Goal: Transaction & Acquisition: Register for event/course

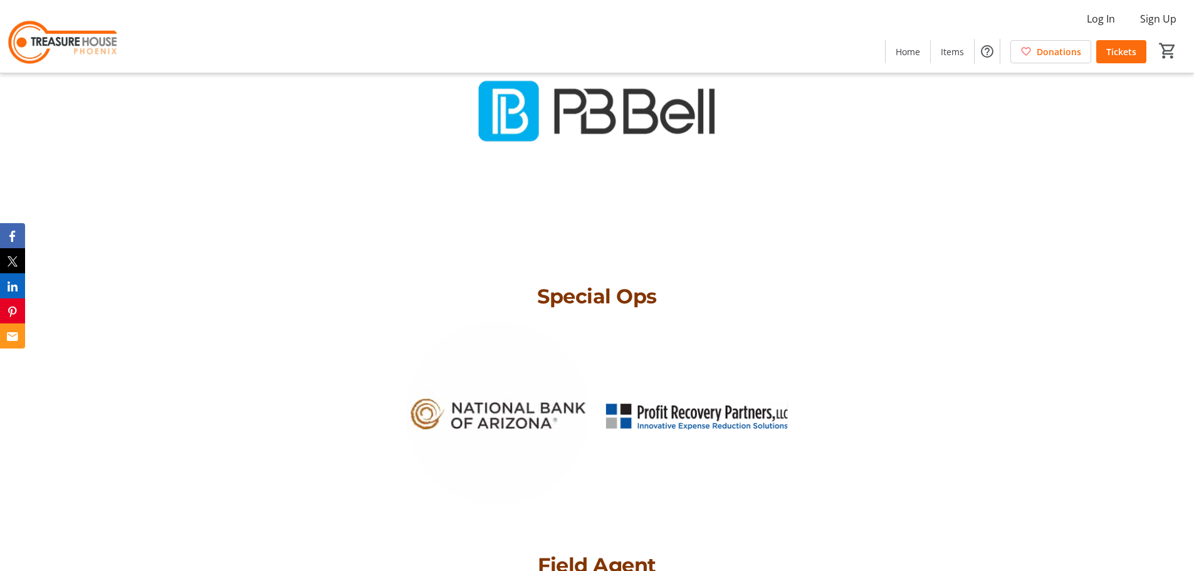
scroll to position [3607, 0]
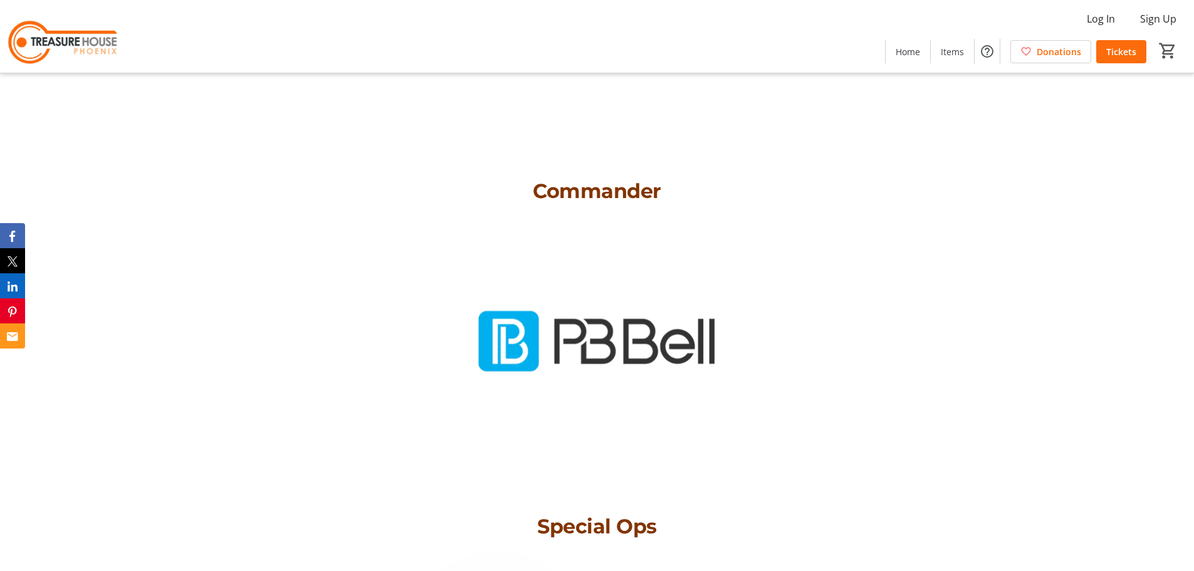
click at [937, 59] on span at bounding box center [952, 51] width 43 height 30
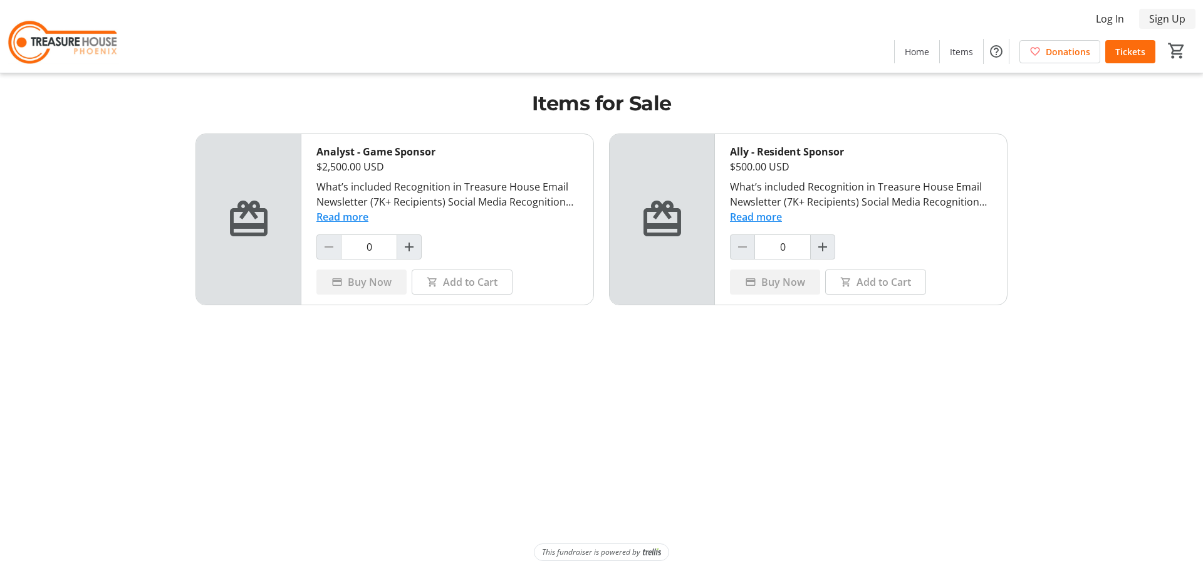
click at [1154, 19] on span "Sign Up" at bounding box center [1167, 18] width 36 height 15
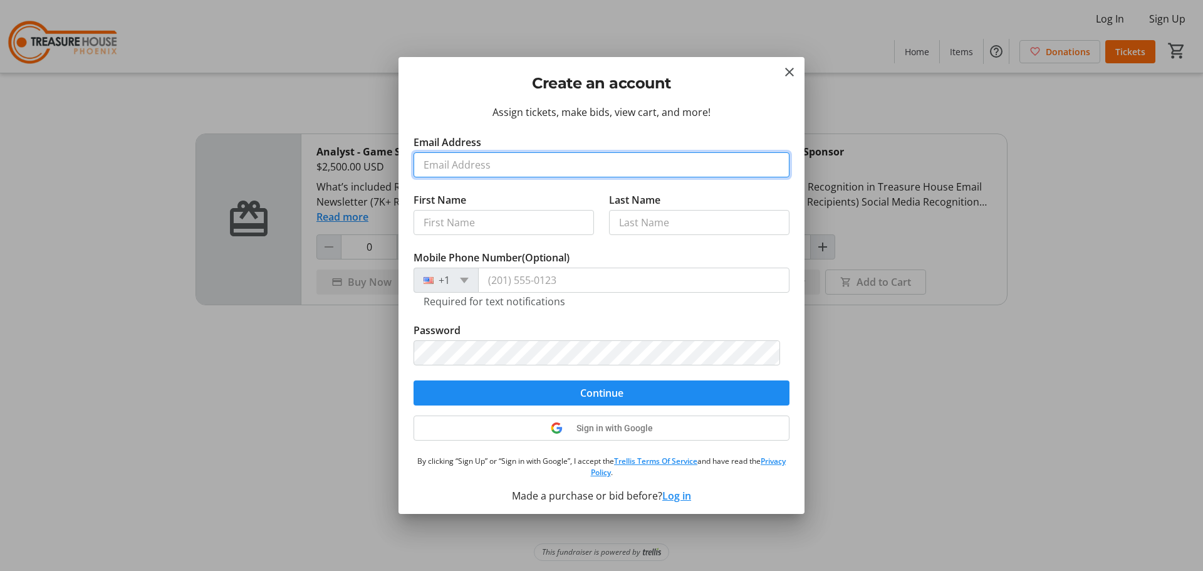
click at [469, 166] on input "Email Address" at bounding box center [602, 164] width 376 height 25
type input "[EMAIL_ADDRESS][DOMAIN_NAME]"
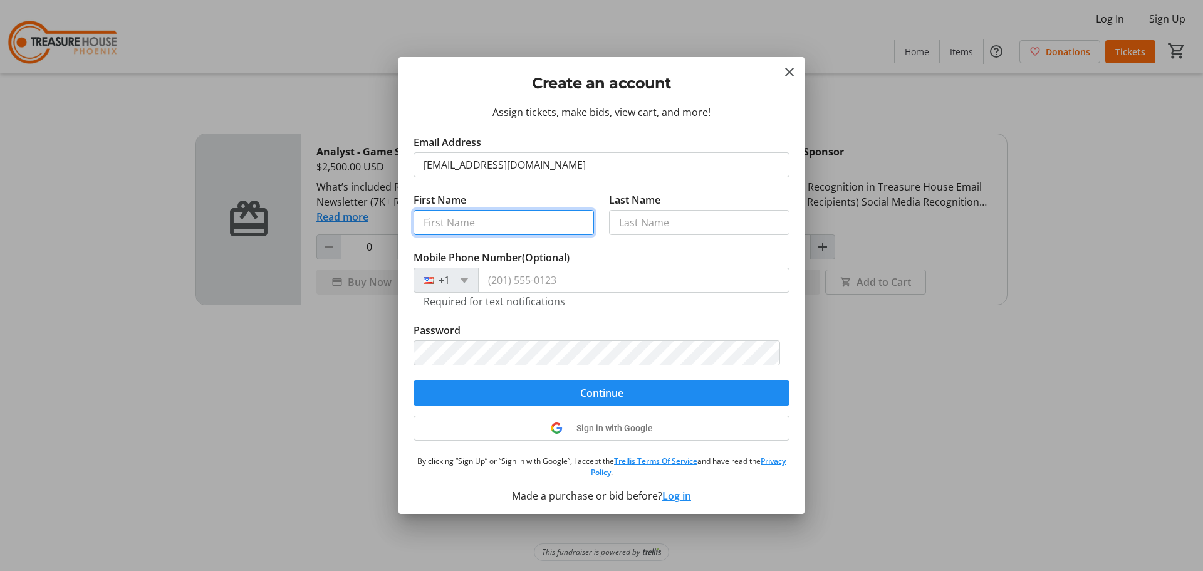
click at [447, 222] on input "First Name" at bounding box center [504, 222] width 180 height 25
type input "Lauren"
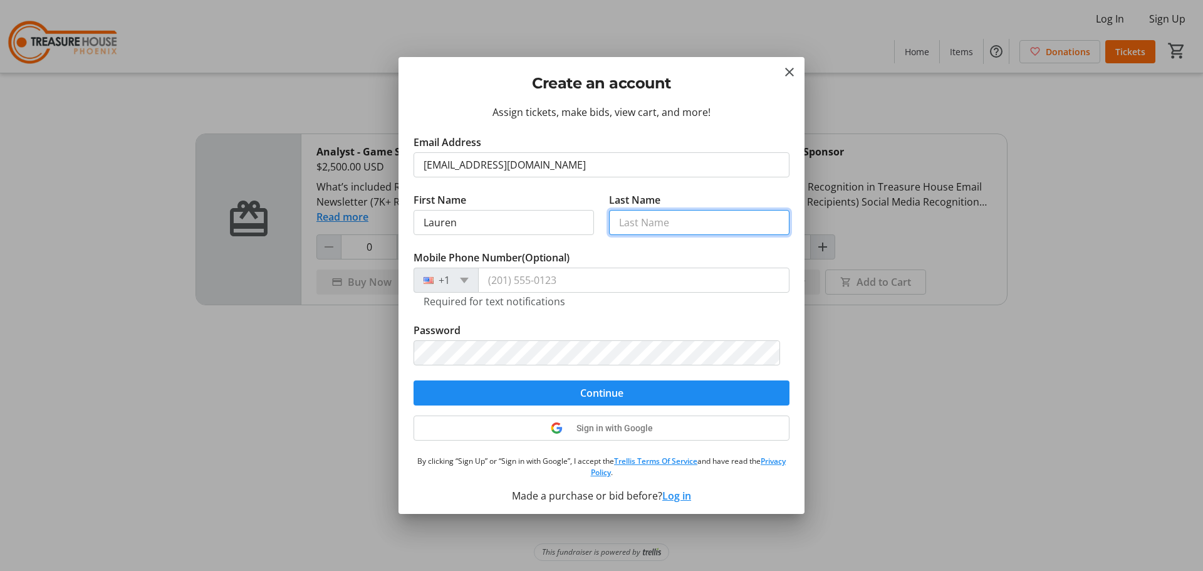
click at [649, 223] on input "Last Name" at bounding box center [699, 222] width 180 height 25
click at [639, 221] on input "rAbf" at bounding box center [699, 222] width 180 height 25
type input "r"
type input "[PERSON_NAME]"
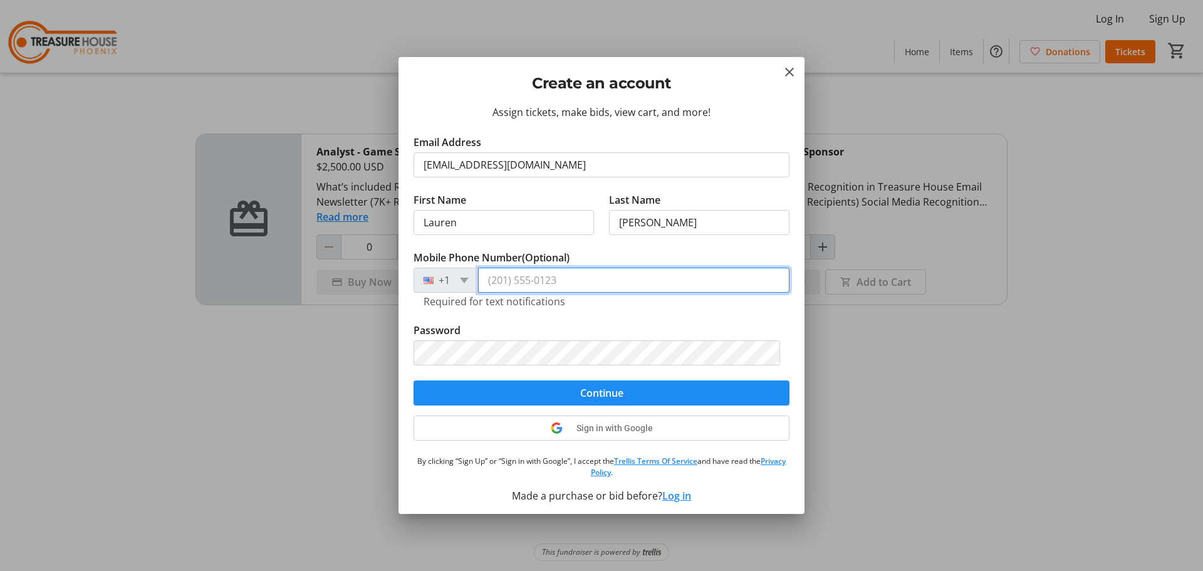
click at [524, 286] on input "Mobile Phone Number (Optional)" at bounding box center [633, 280] width 311 height 25
type input "[PHONE_NUMBER]"
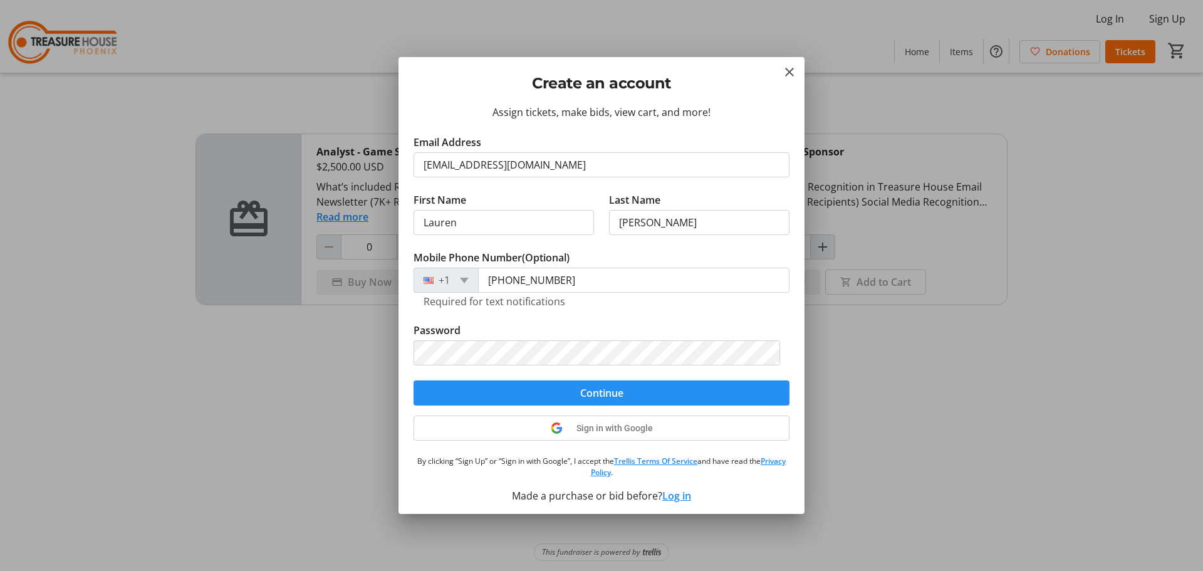
click at [444, 396] on span "submit" at bounding box center [602, 393] width 376 height 30
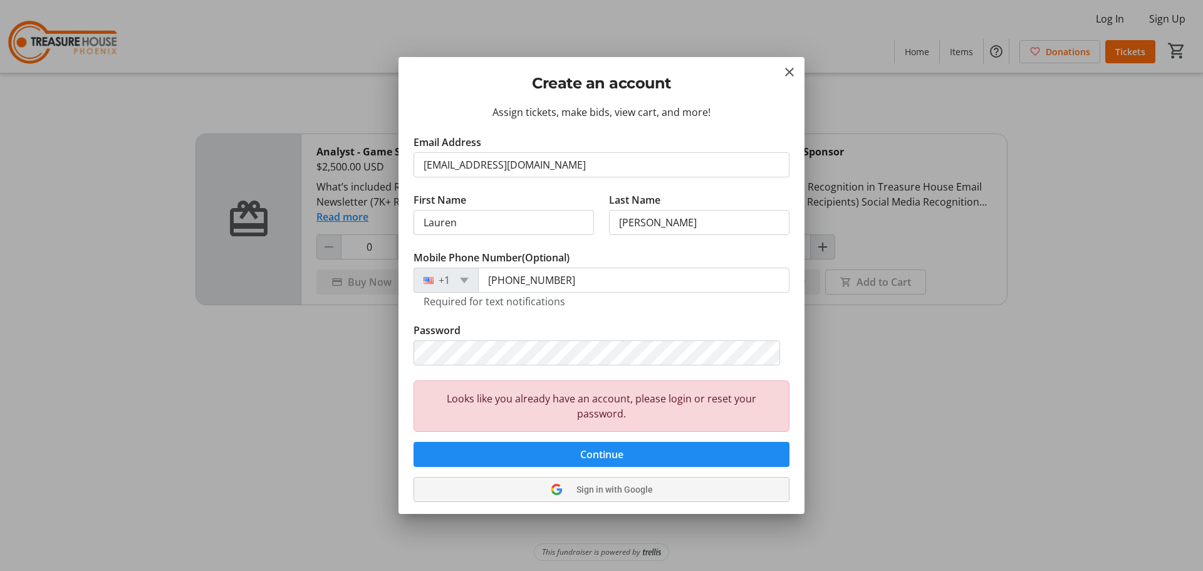
click at [551, 492] on icon at bounding box center [557, 489] width 12 height 11
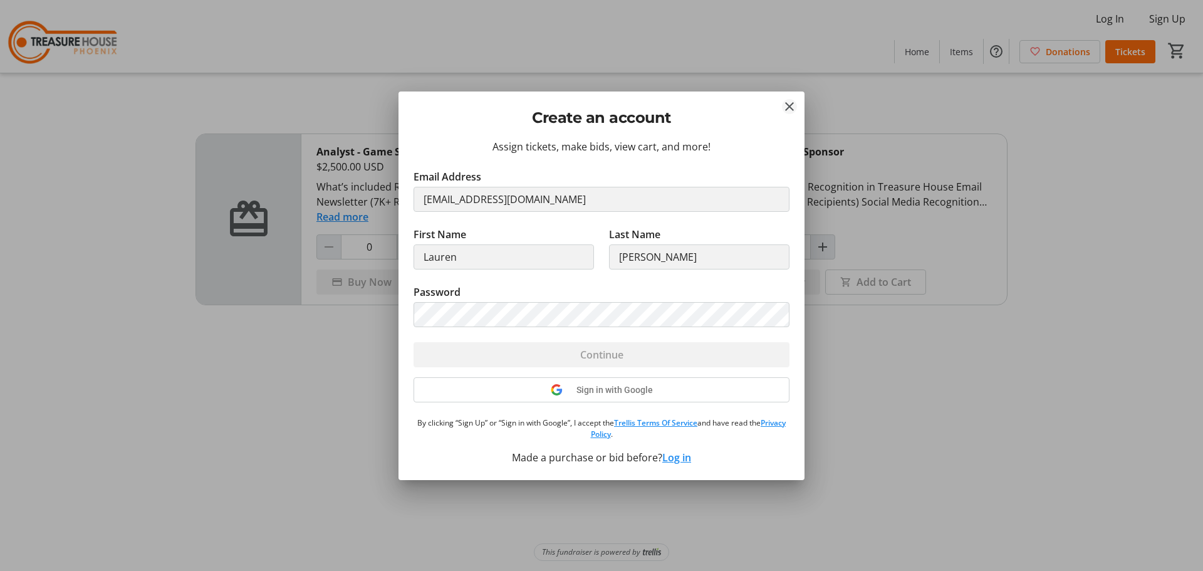
click at [788, 109] on mat-icon "Close" at bounding box center [789, 106] width 15 height 15
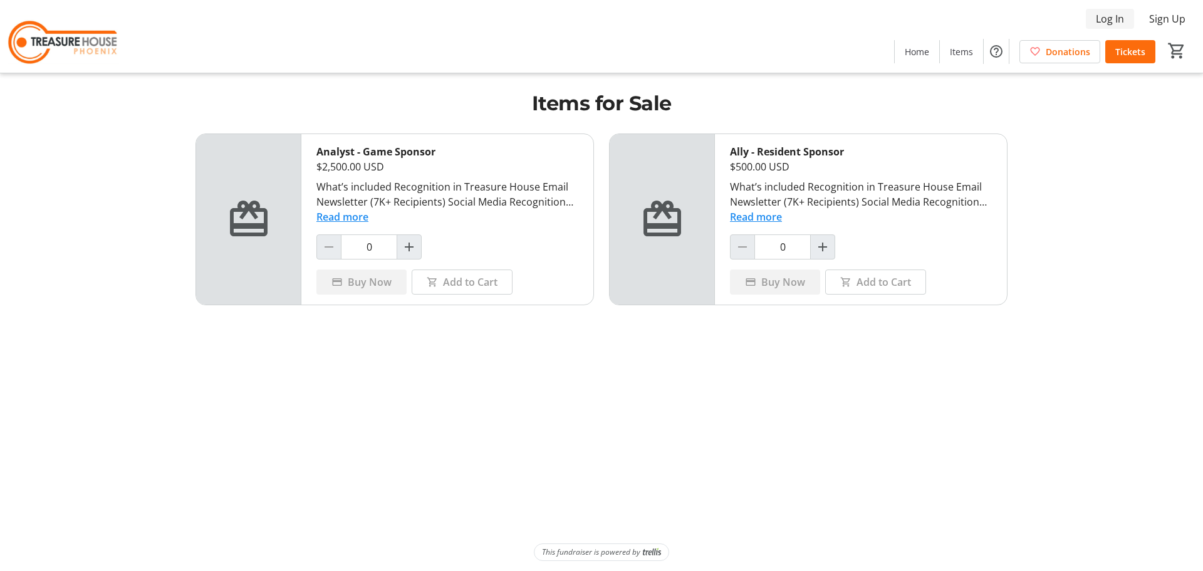
click at [1105, 23] on span "Log In" at bounding box center [1110, 18] width 28 height 15
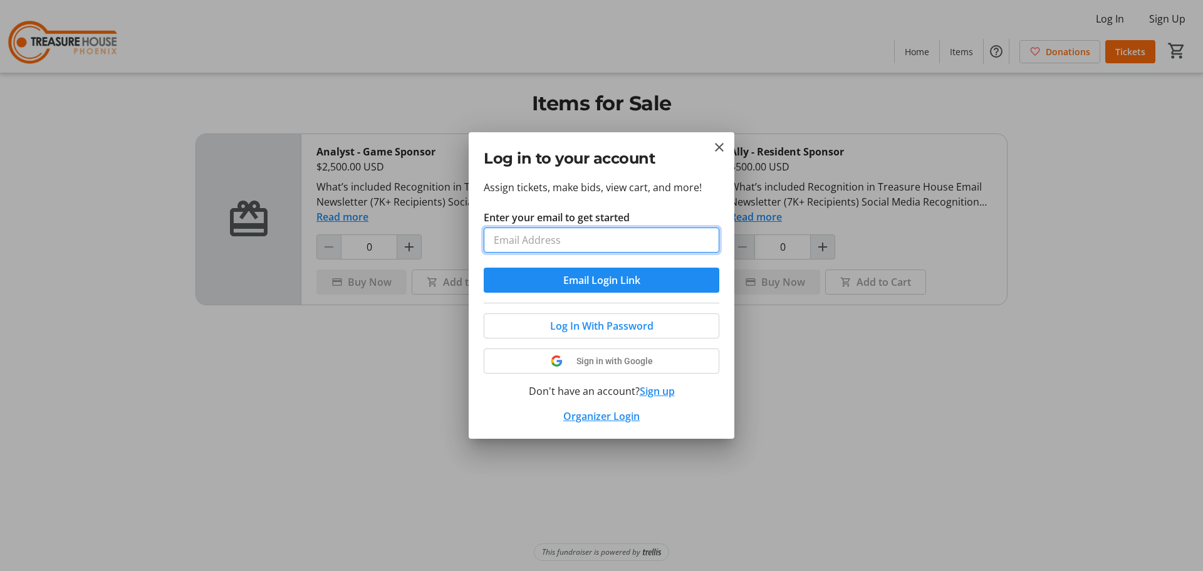
type input "[EMAIL_ADDRESS][DOMAIN_NAME]"
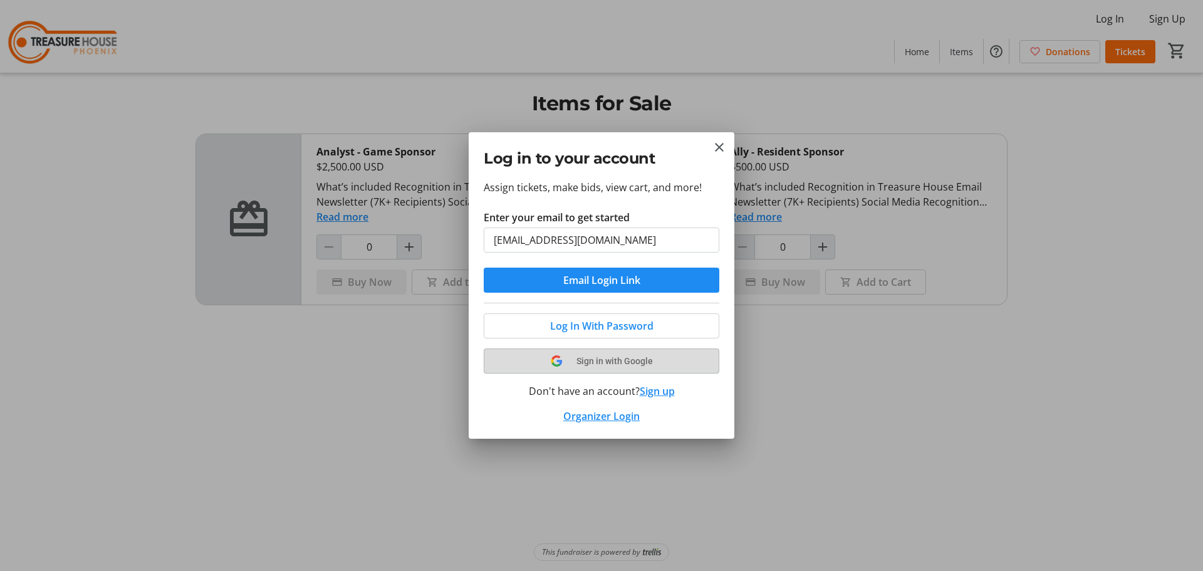
click at [569, 367] on tr-shared-ui-google-sign-in-button-content "Sign in with Google" at bounding box center [602, 360] width 206 height 15
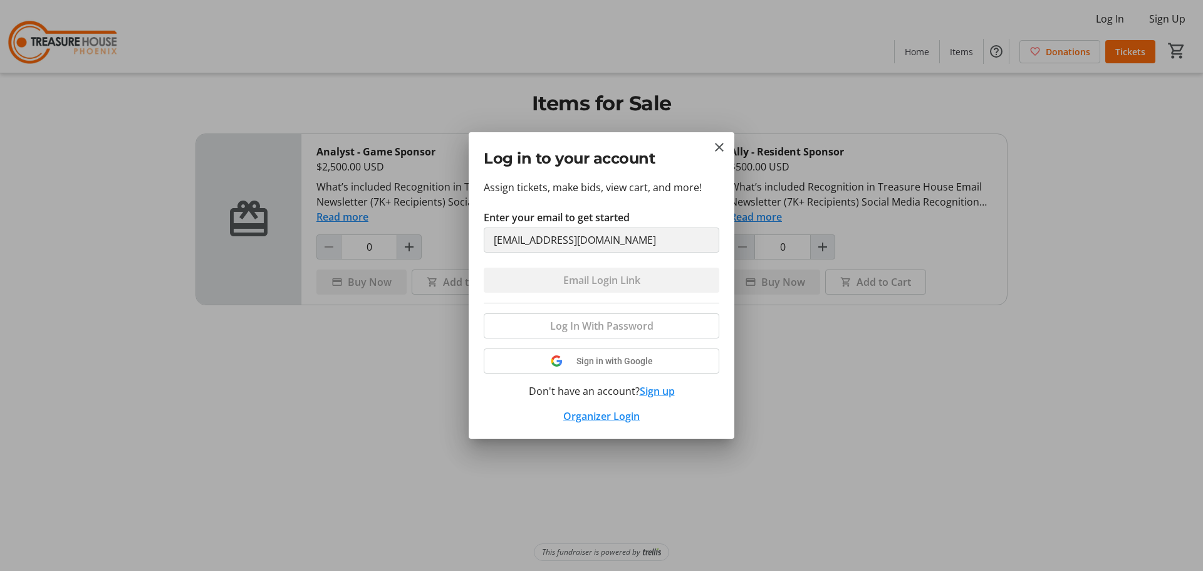
drag, startPoint x: 716, startPoint y: 145, endPoint x: 739, endPoint y: 135, distance: 25.3
click at [716, 145] on mat-icon "Close" at bounding box center [719, 147] width 15 height 15
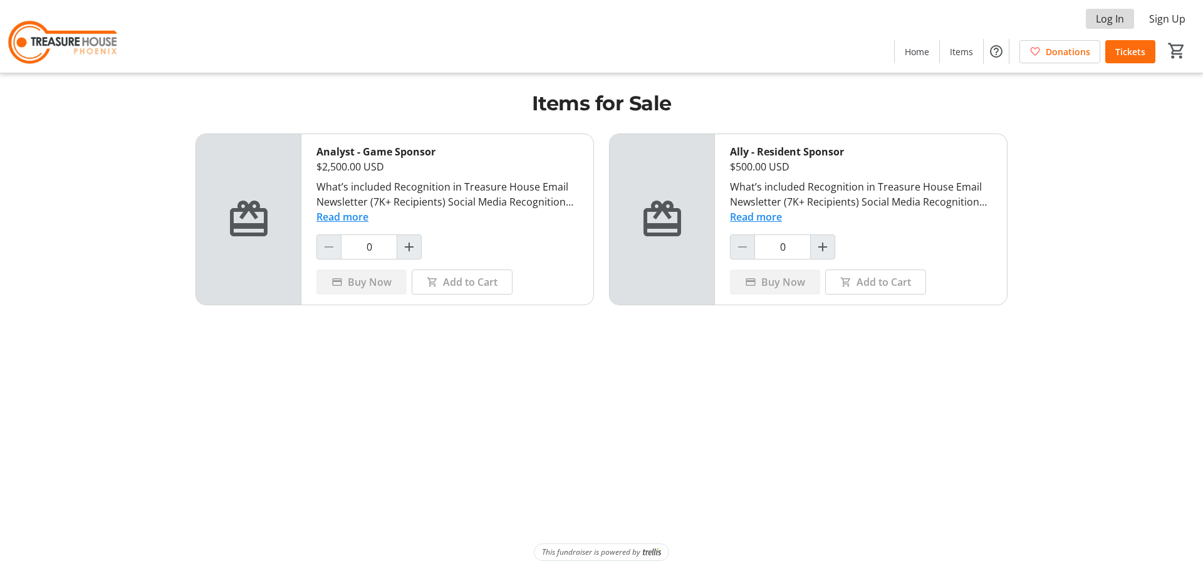
click at [1109, 19] on span "Log In" at bounding box center [1110, 18] width 28 height 15
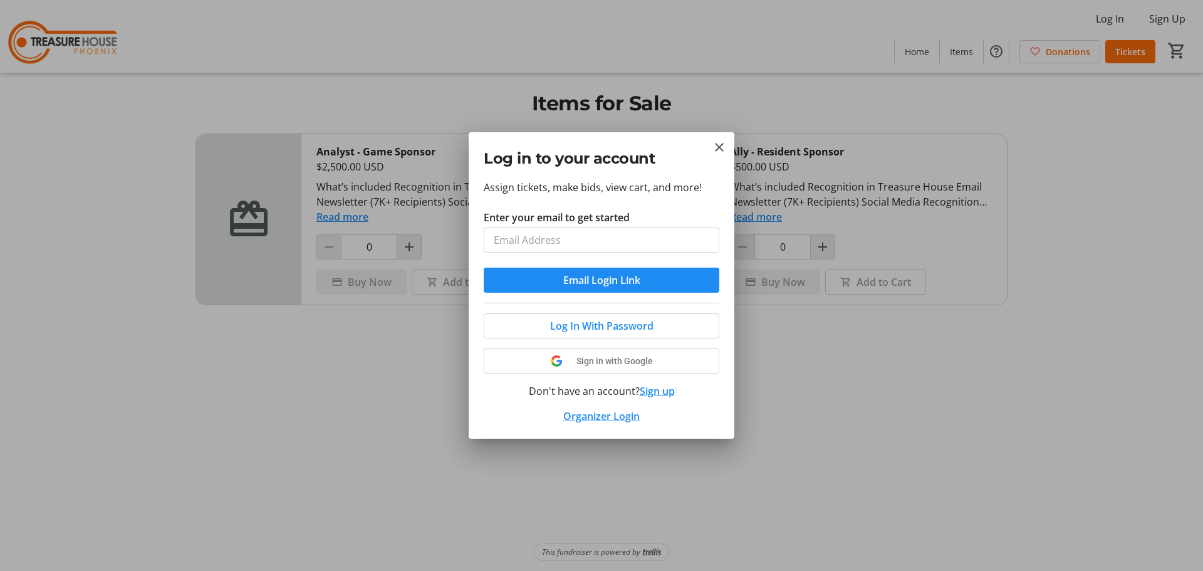
click at [387, 372] on div at bounding box center [601, 285] width 1203 height 571
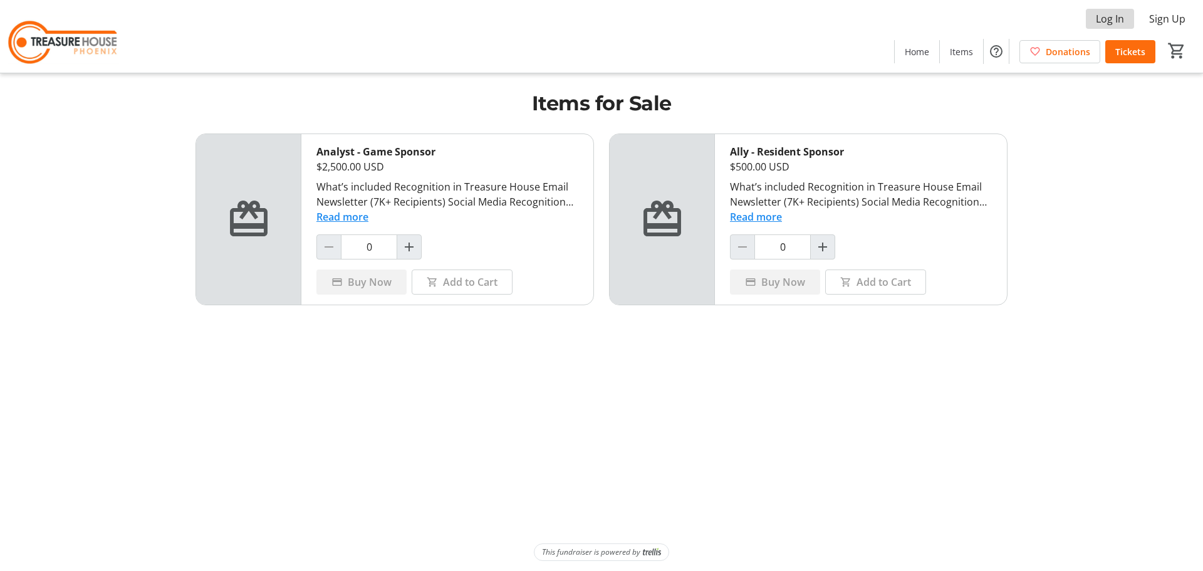
click at [1115, 20] on span "Log In" at bounding box center [1110, 18] width 28 height 15
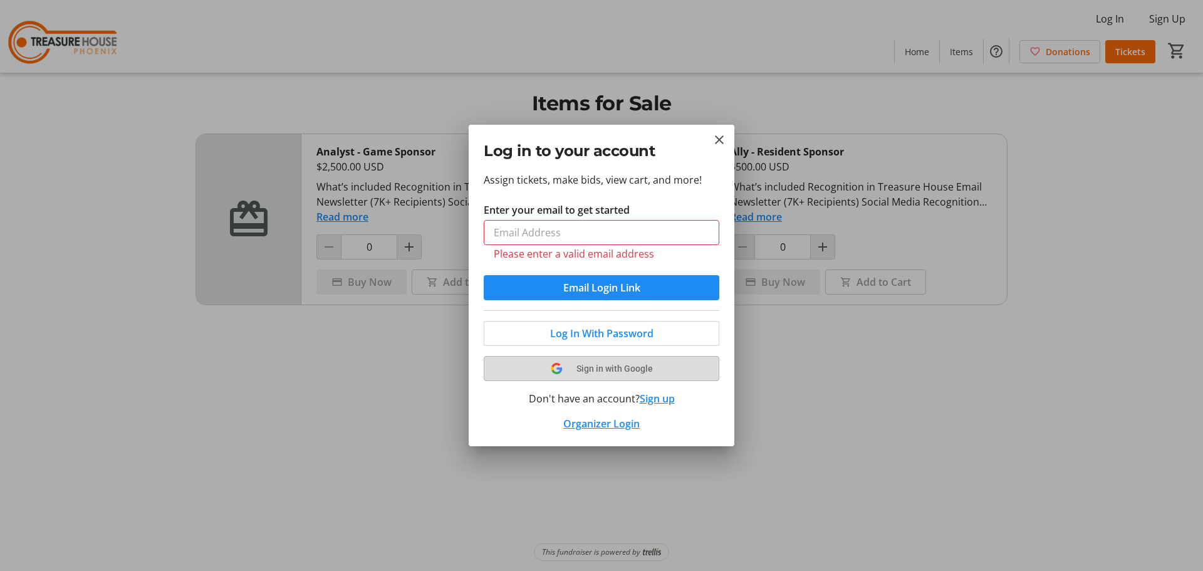
click at [514, 362] on tr-shared-ui-google-sign-in-button-content "Sign in with Google" at bounding box center [602, 368] width 206 height 15
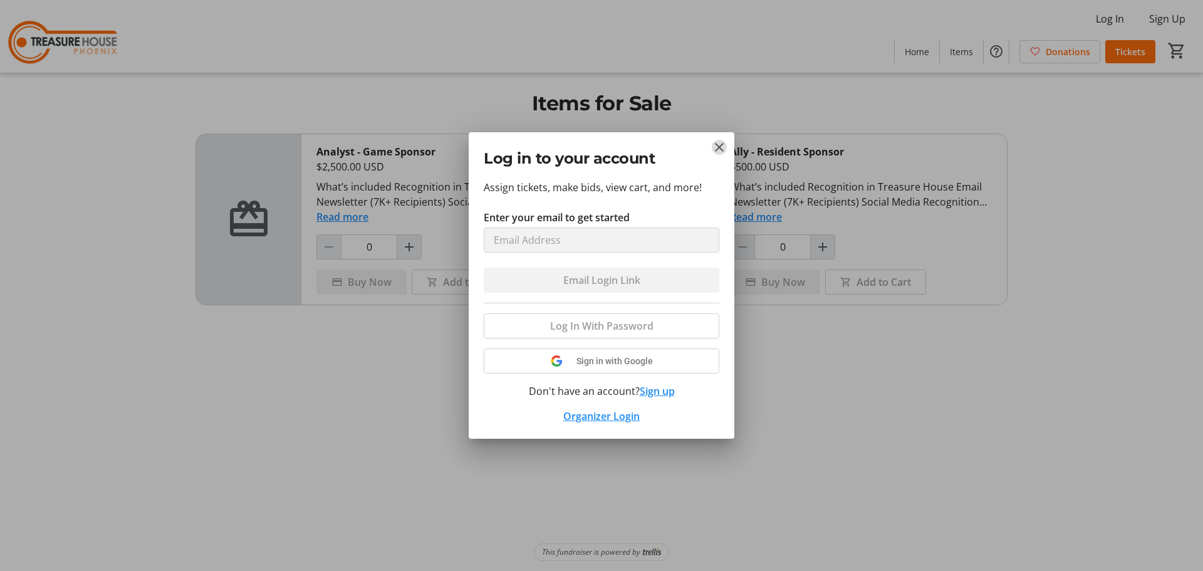
click at [719, 147] on mat-icon "Close" at bounding box center [719, 147] width 15 height 15
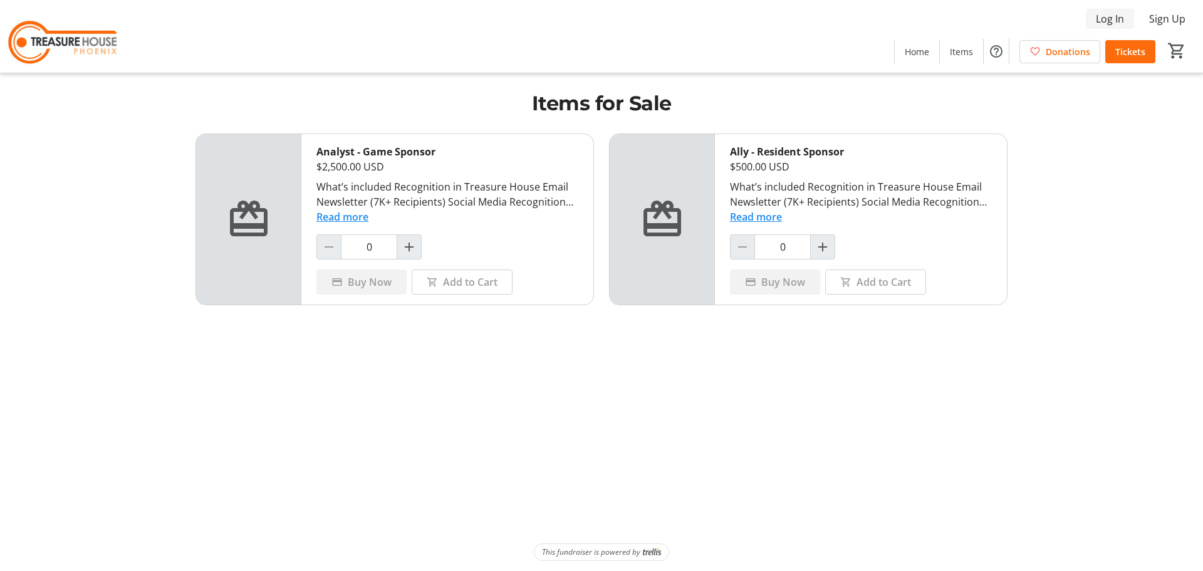
click at [1120, 17] on span "Log In" at bounding box center [1110, 18] width 28 height 15
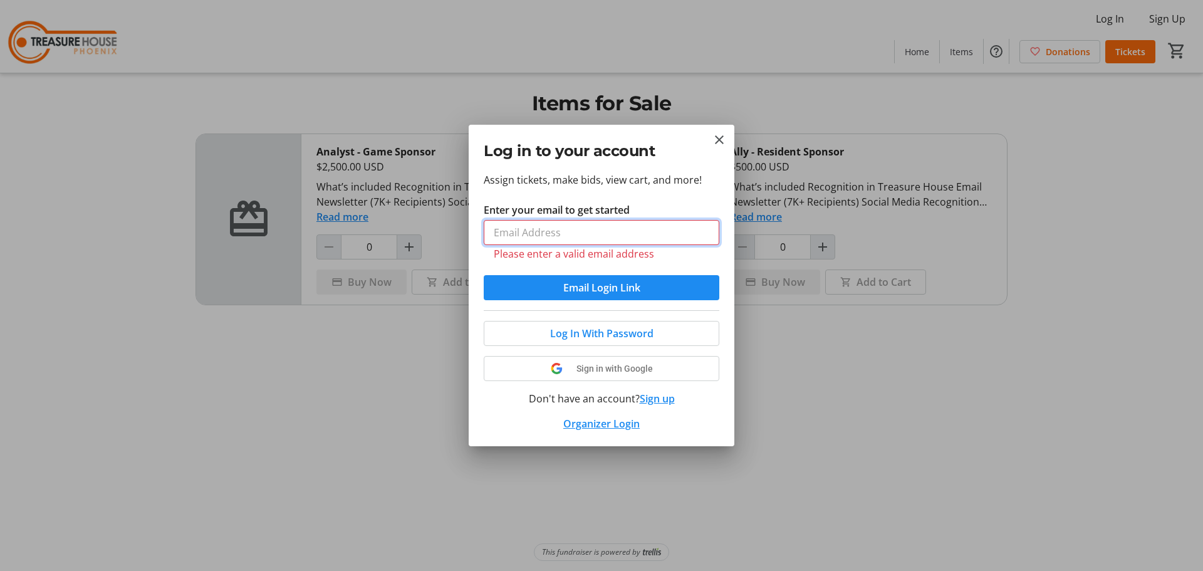
type input "[EMAIL_ADDRESS][DOMAIN_NAME]"
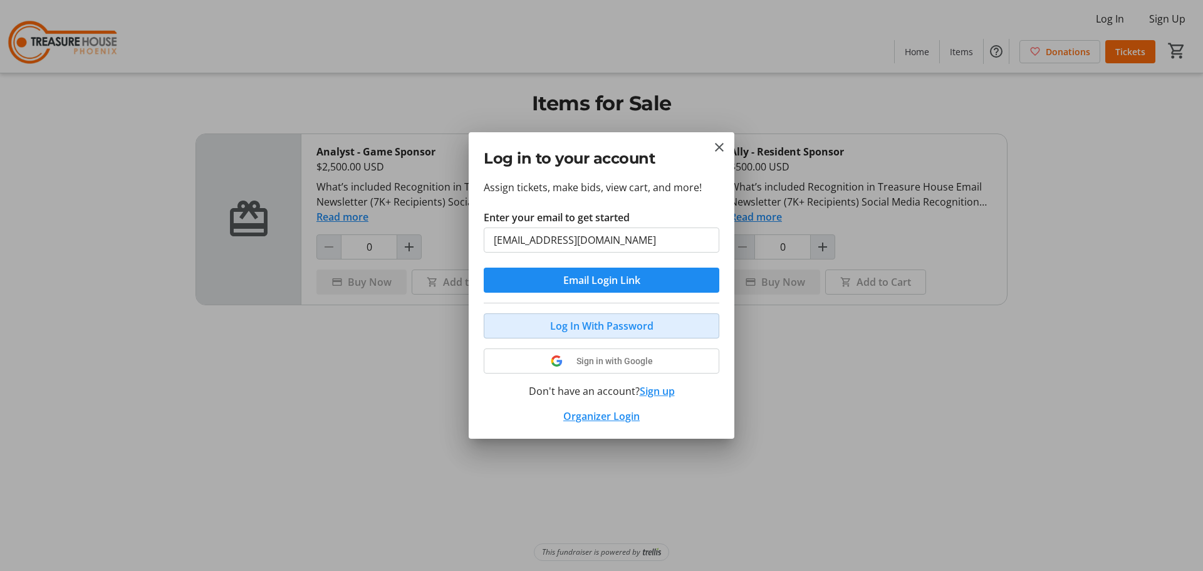
click at [562, 324] on span "Log In With Password" at bounding box center [601, 325] width 103 height 15
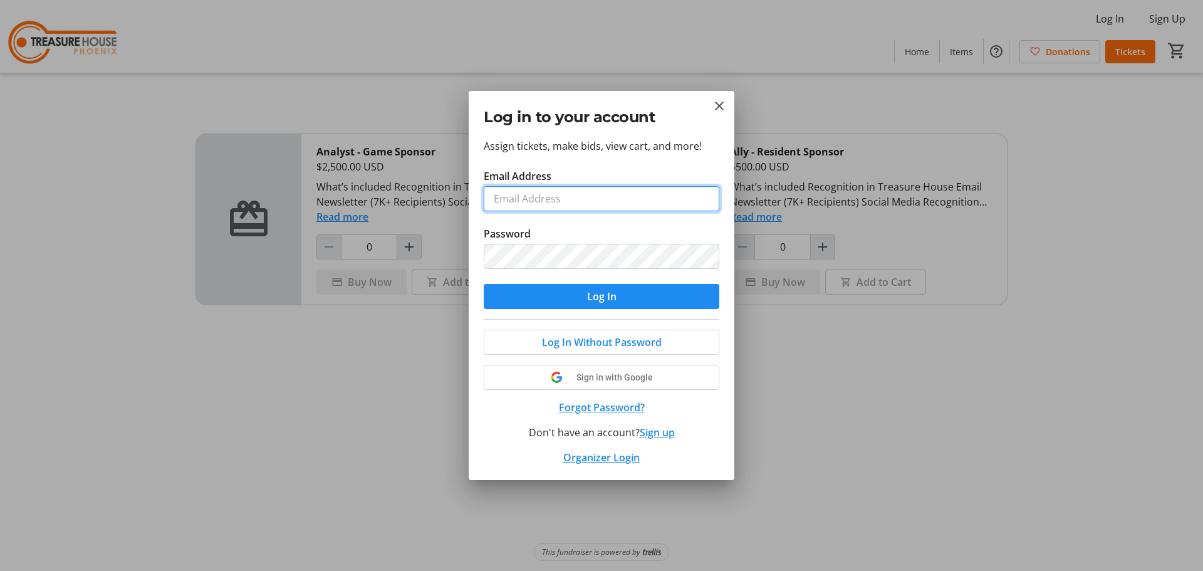
type input "[EMAIL_ADDRESS][DOMAIN_NAME]"
click at [530, 193] on input "[EMAIL_ADDRESS][DOMAIN_NAME]" at bounding box center [602, 198] width 236 height 25
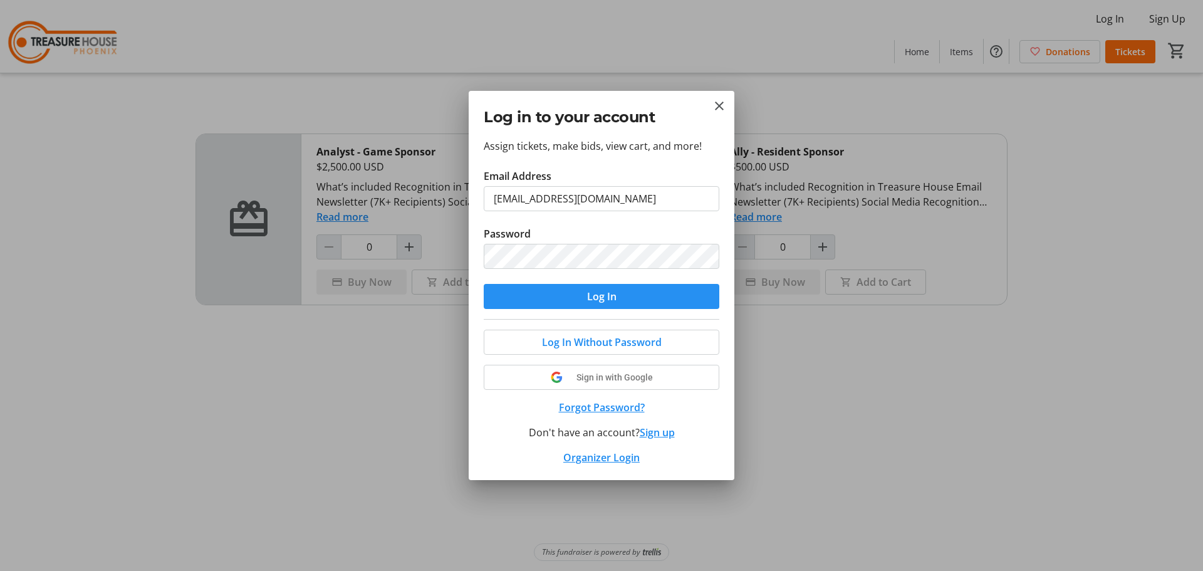
click at [550, 304] on span "submit" at bounding box center [602, 296] width 236 height 30
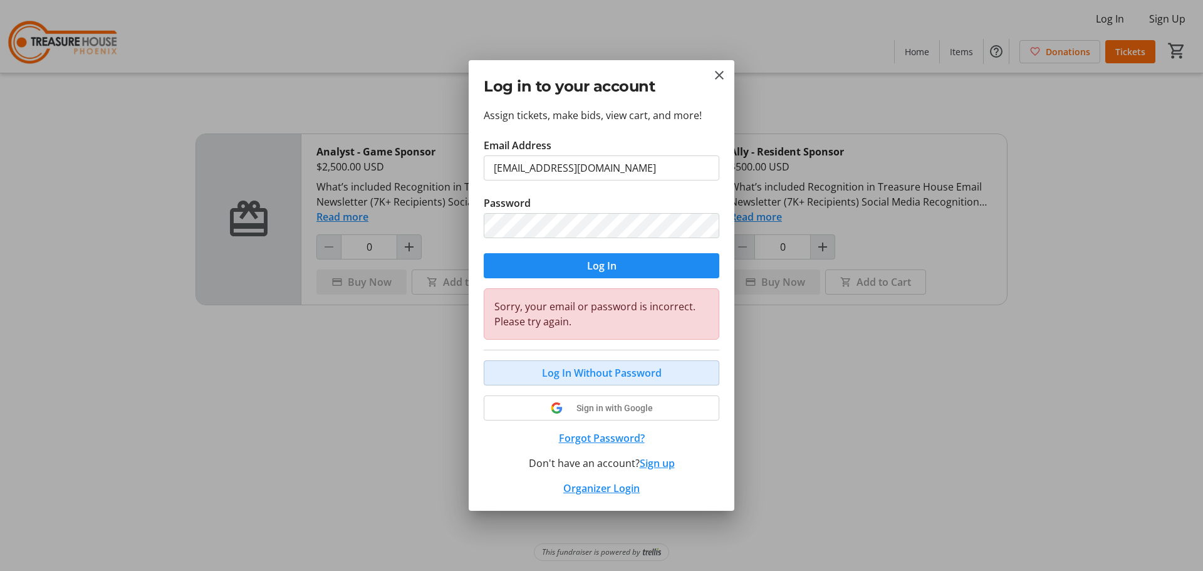
click at [551, 375] on span "Log In Without Password" at bounding box center [602, 372] width 120 height 15
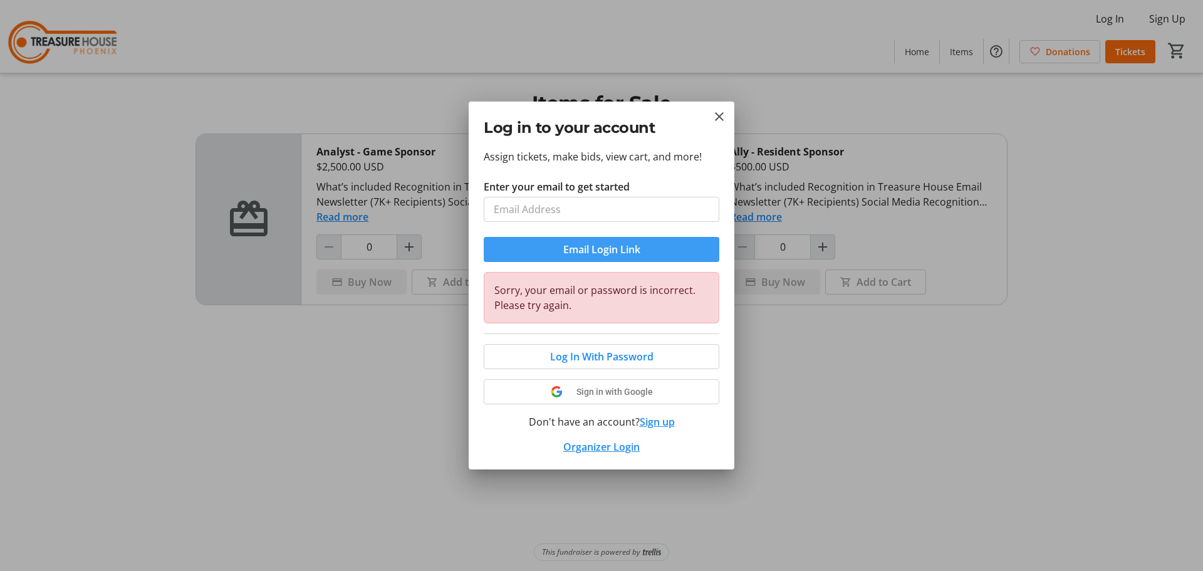
click at [598, 256] on span "Email Login Link" at bounding box center [601, 249] width 77 height 15
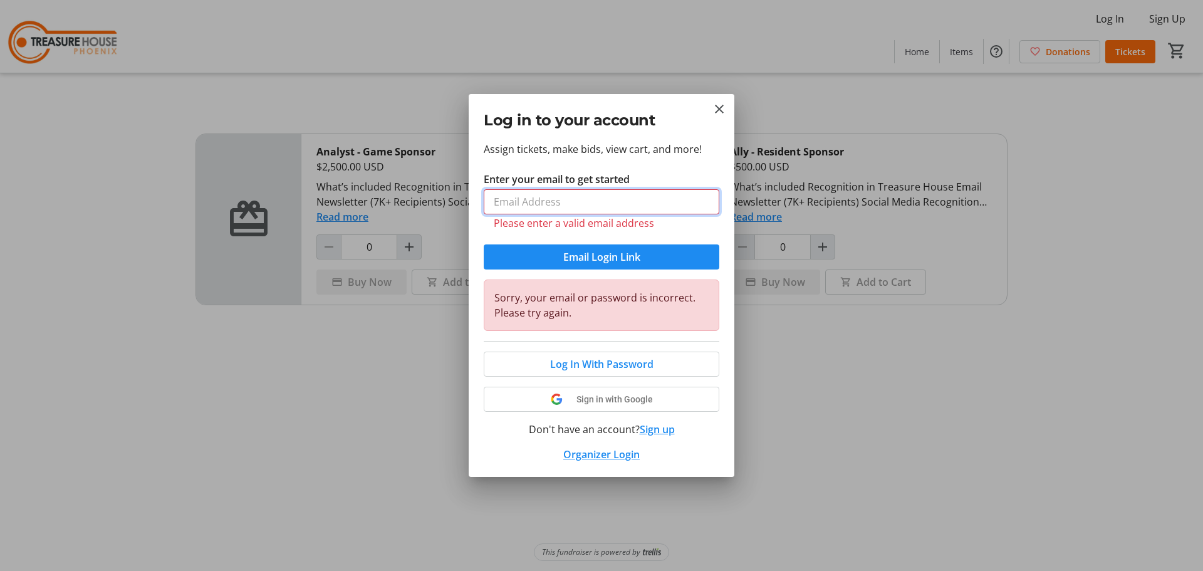
click at [548, 192] on input "Enter your email to get started" at bounding box center [602, 201] width 236 height 25
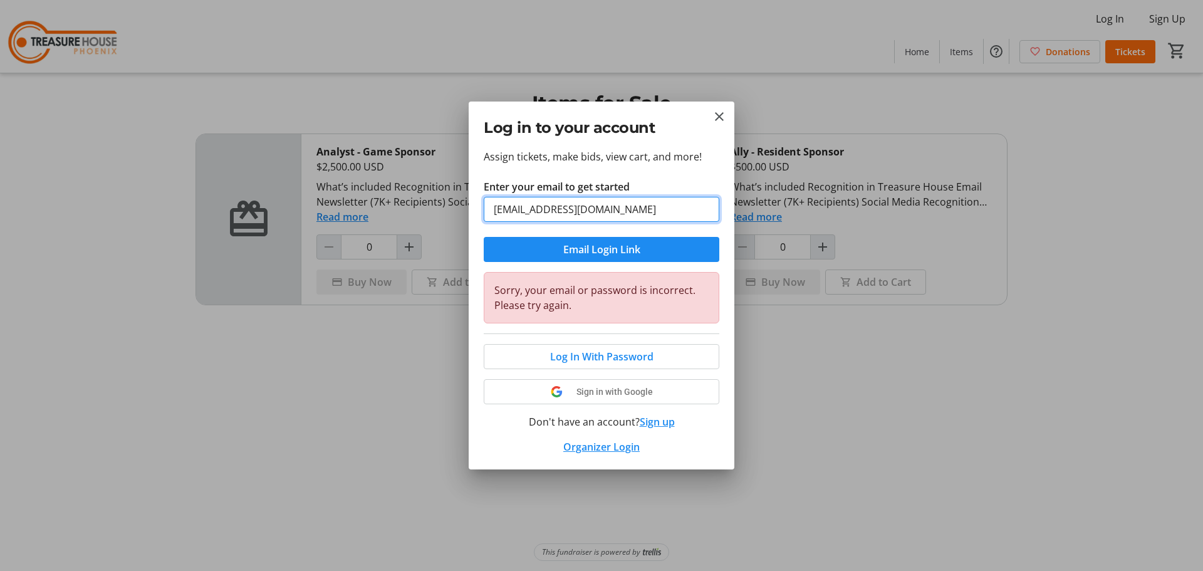
type input "[EMAIL_ADDRESS][DOMAIN_NAME]"
click at [412, 402] on div at bounding box center [601, 285] width 1203 height 571
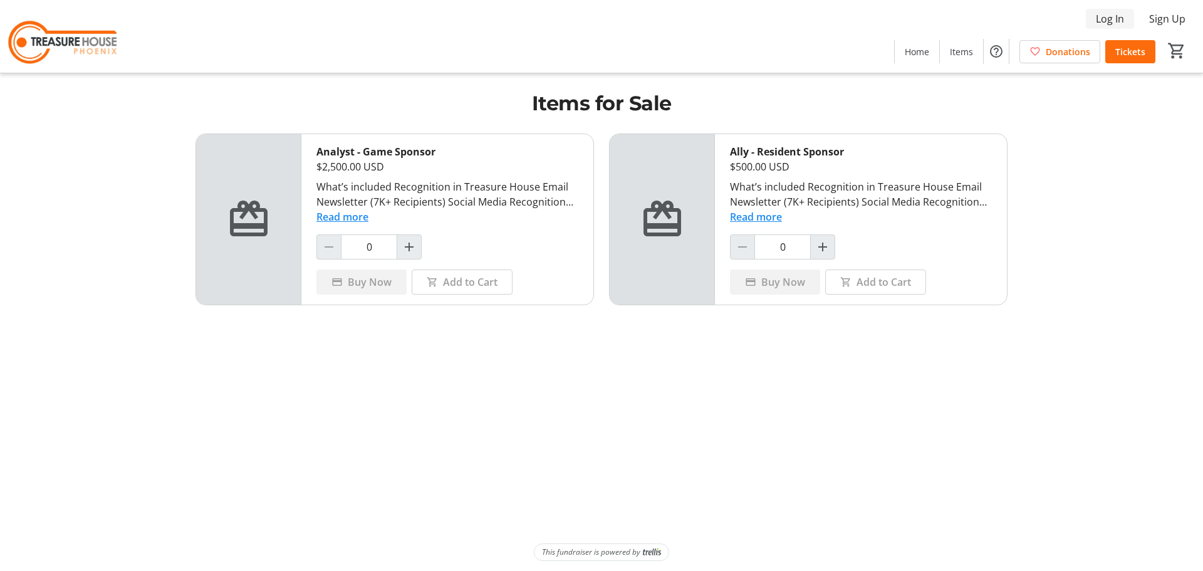
click at [1106, 19] on span "Log In" at bounding box center [1110, 18] width 28 height 15
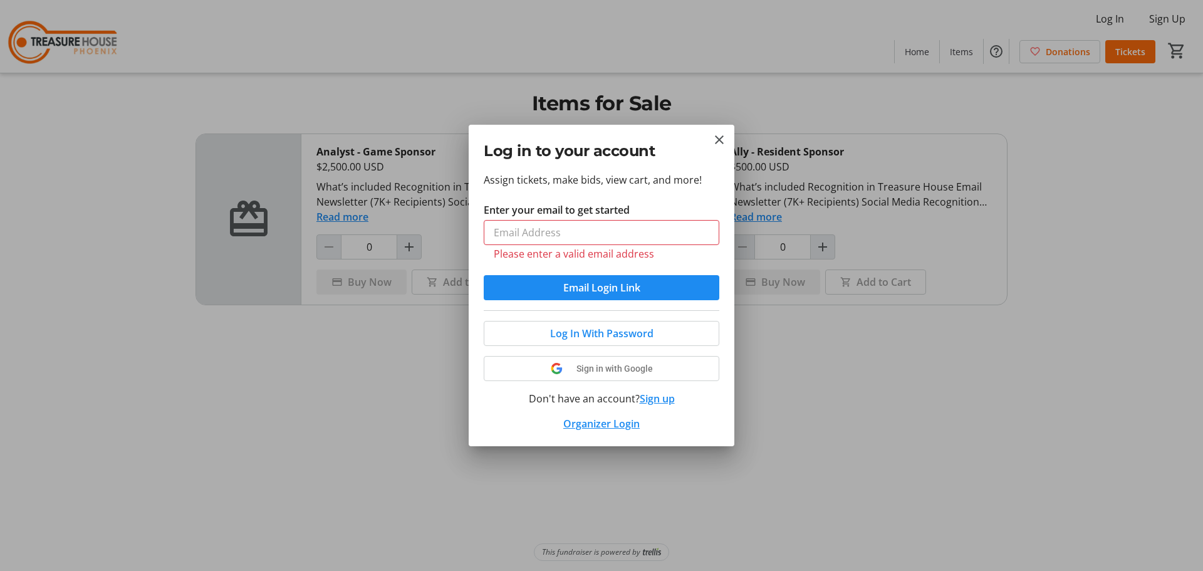
click at [880, 402] on div at bounding box center [601, 285] width 1203 height 571
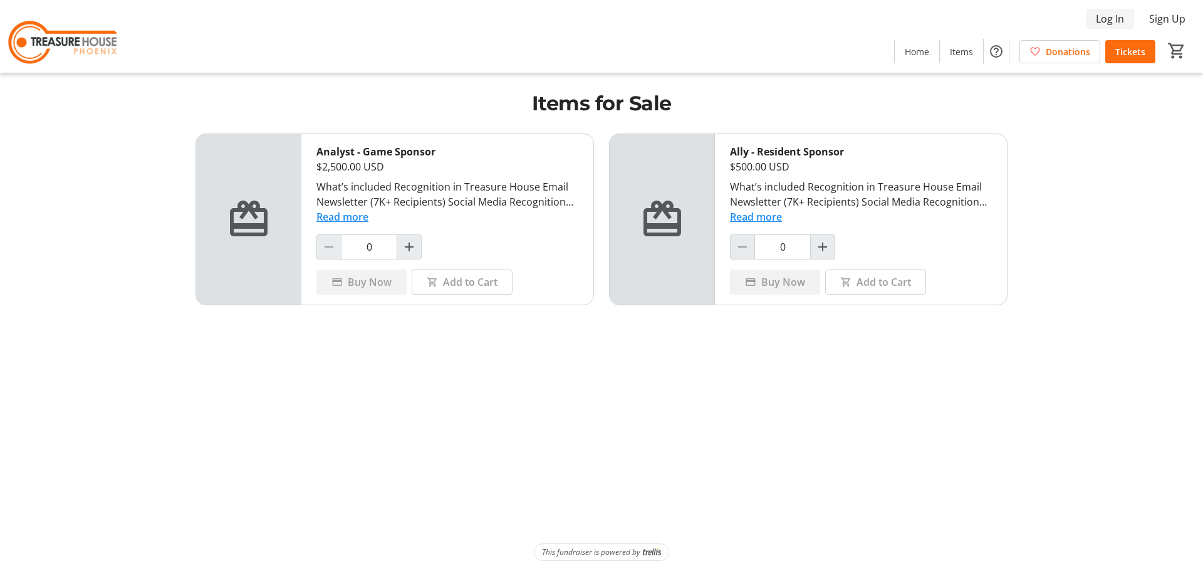
click at [1110, 15] on span "Log In" at bounding box center [1110, 18] width 28 height 15
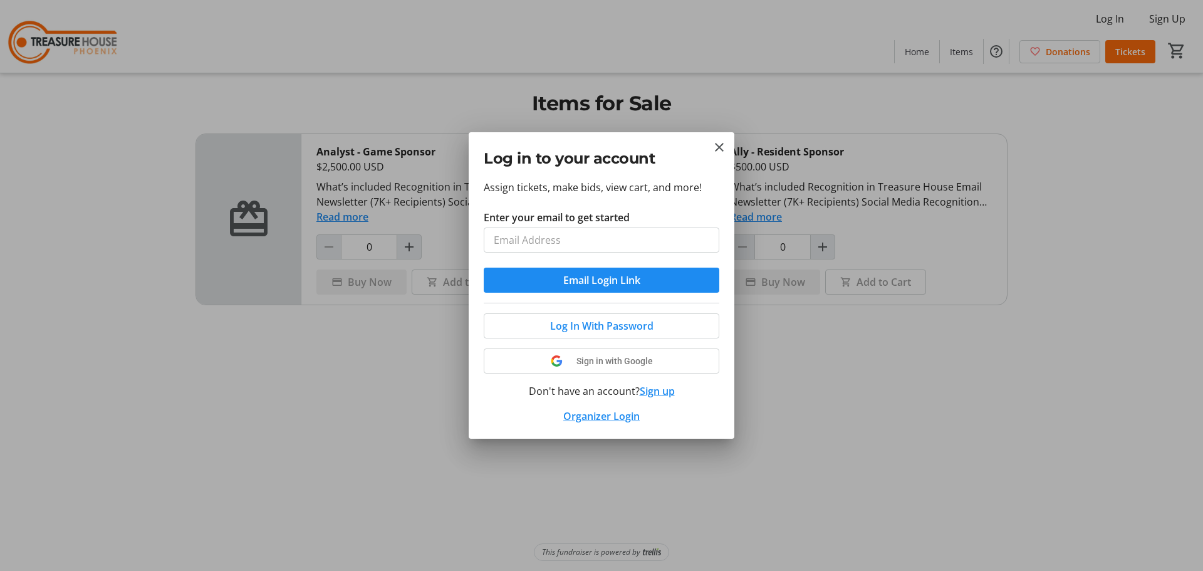
click at [331, 409] on div at bounding box center [601, 285] width 1203 height 571
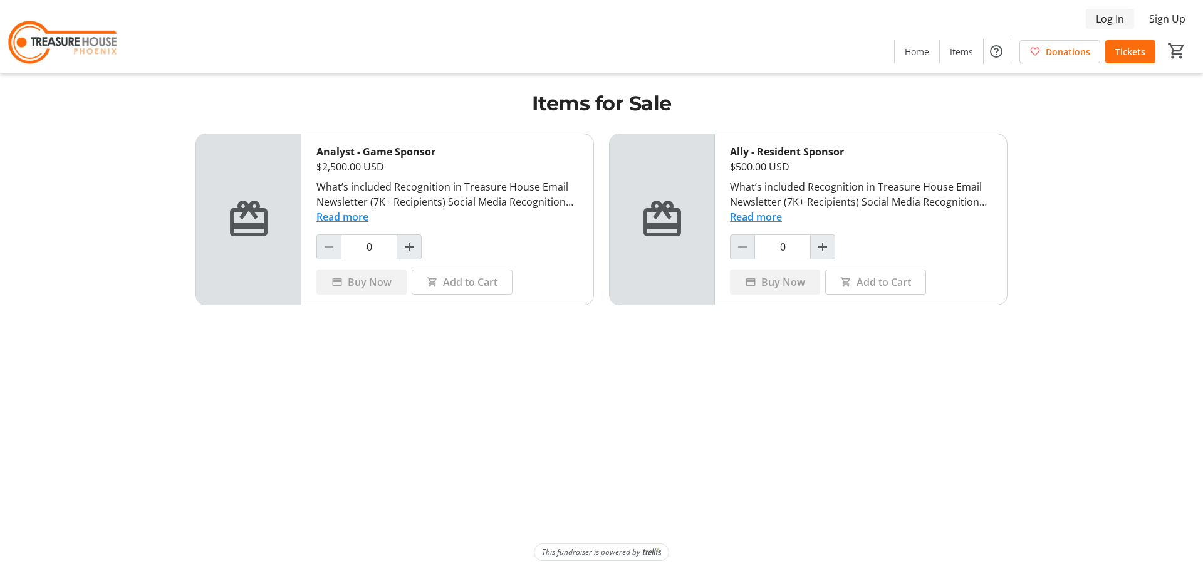
click at [1114, 19] on span "Log In" at bounding box center [1110, 18] width 28 height 15
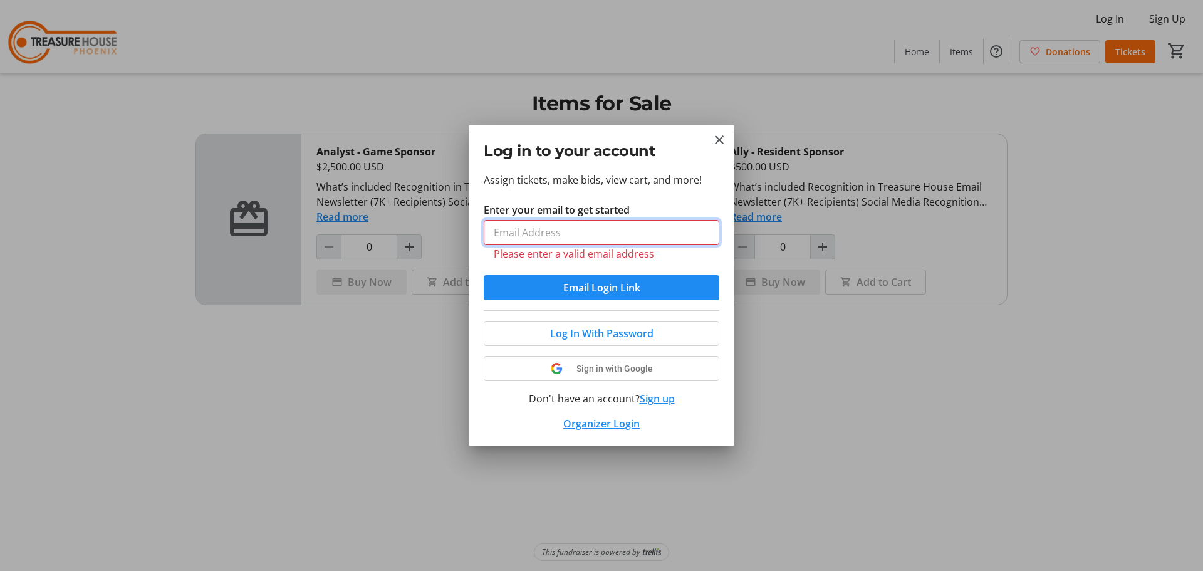
click at [532, 233] on input "Enter your email to get started" at bounding box center [602, 232] width 236 height 25
type input "[EMAIL_ADDRESS][DOMAIN_NAME]"
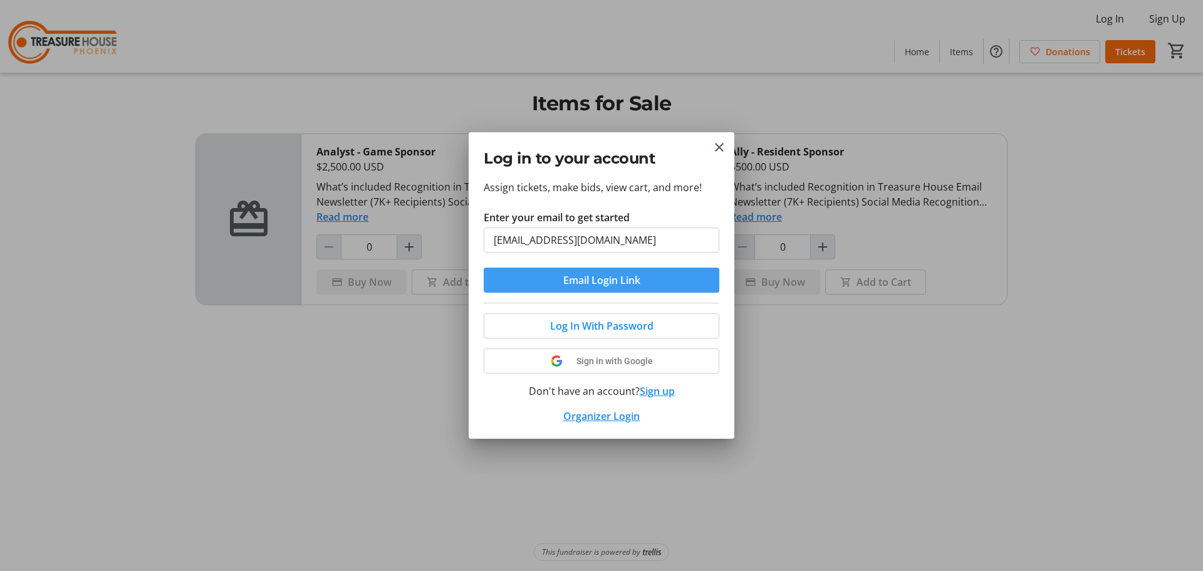
click at [632, 283] on span "Email Login Link" at bounding box center [601, 280] width 77 height 15
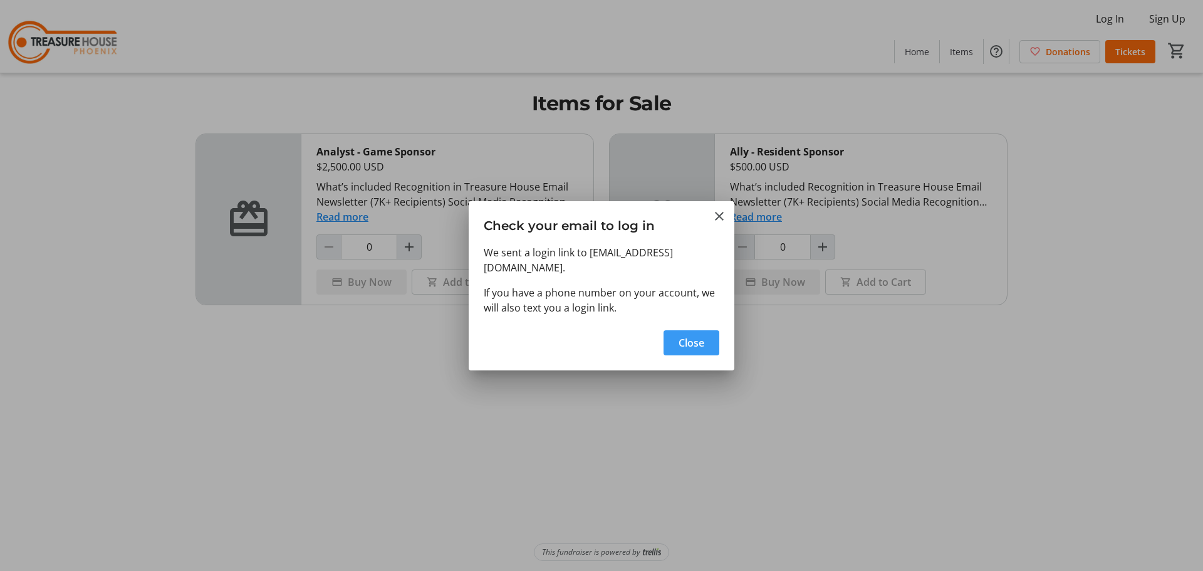
click at [690, 336] on span "Close" at bounding box center [692, 342] width 26 height 15
